Goal: Find specific page/section: Find specific page/section

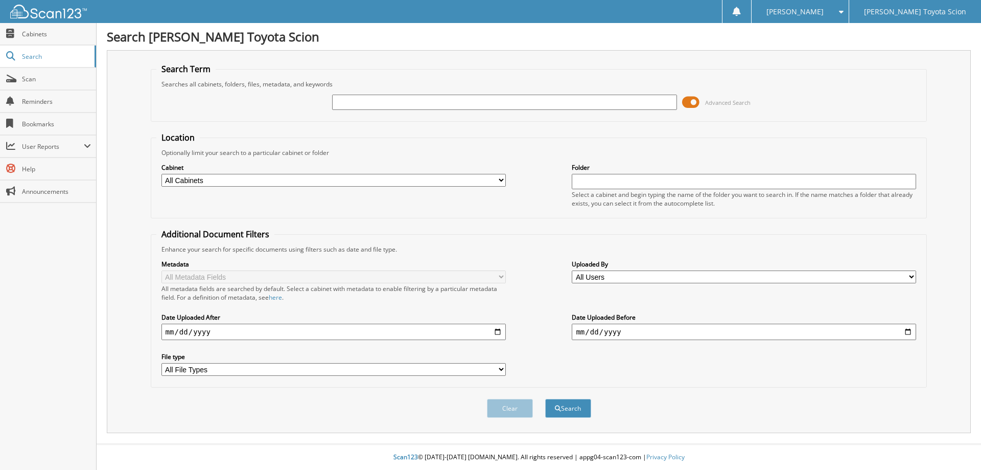
click at [382, 104] on input "text" at bounding box center [504, 102] width 344 height 15
paste input "[US_VEHICLE_IDENTIFICATION_NUMBER]"
click at [379, 103] on input "[US_VEHICLE_IDENTIFICATION_NUMBER]" at bounding box center [504, 102] width 344 height 15
type input "NS107229"
click at [567, 413] on button "Search" at bounding box center [568, 408] width 46 height 19
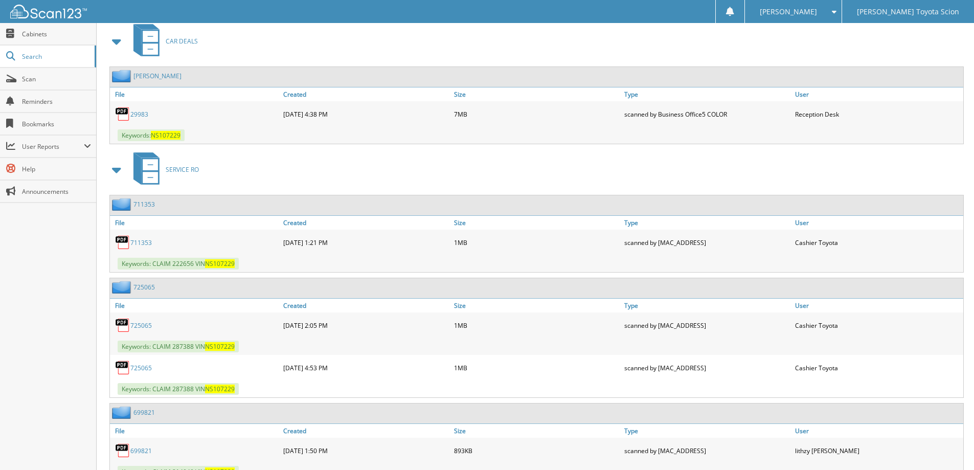
scroll to position [313, 0]
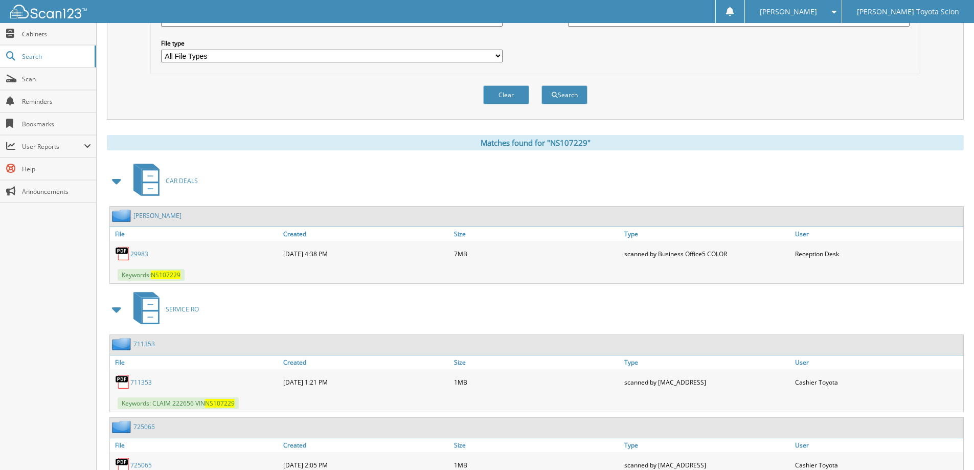
click at [141, 254] on link "29983" at bounding box center [139, 253] width 18 height 9
